Goal: Task Accomplishment & Management: Manage account settings

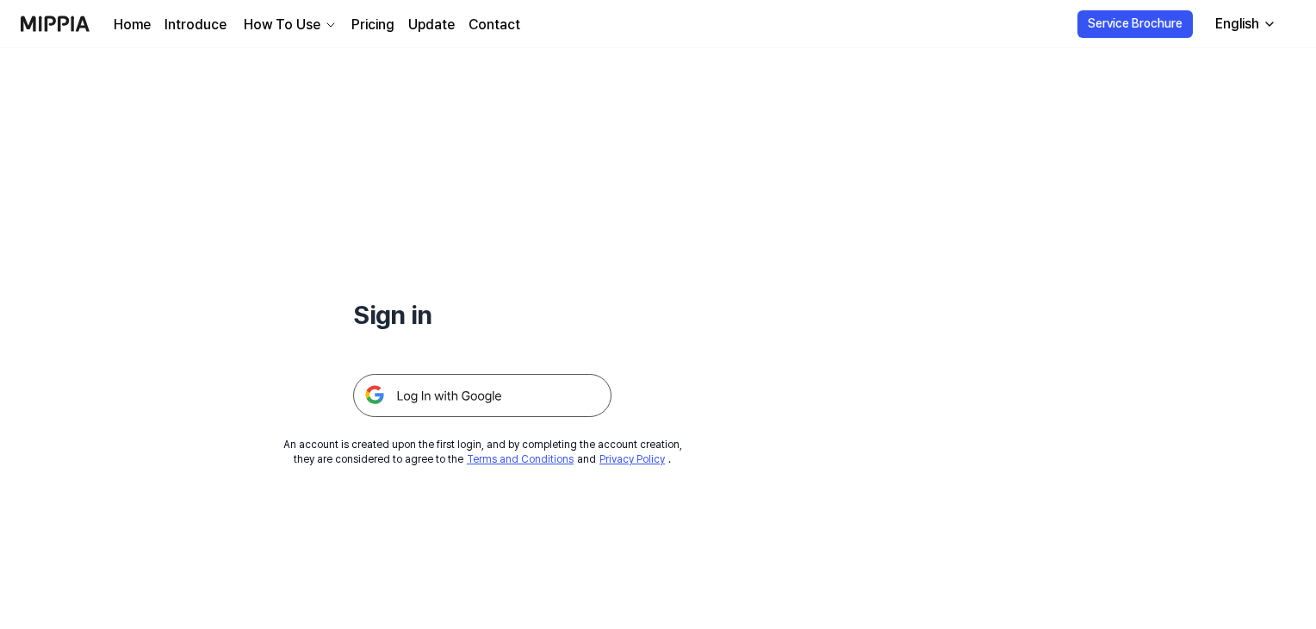
click at [500, 403] on img at bounding box center [482, 395] width 258 height 43
